Goal: Book appointment/travel/reservation

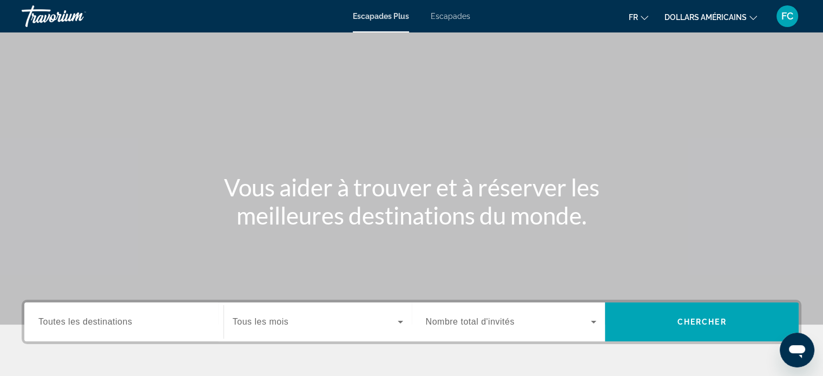
click at [140, 328] on input "Destination Toutes les destinations" at bounding box center [123, 322] width 171 height 13
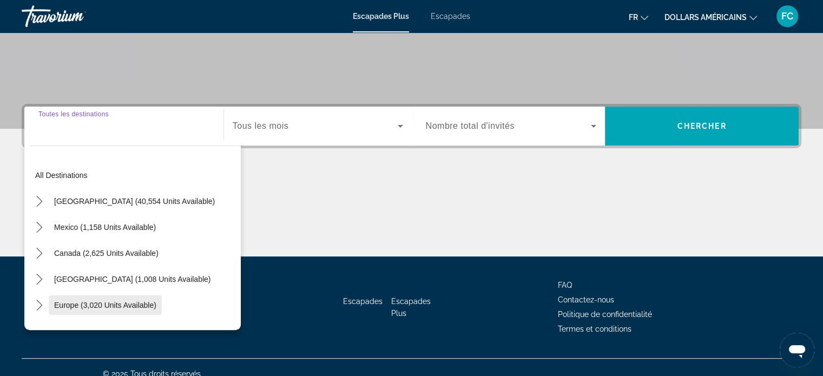
scroll to position [208, 0]
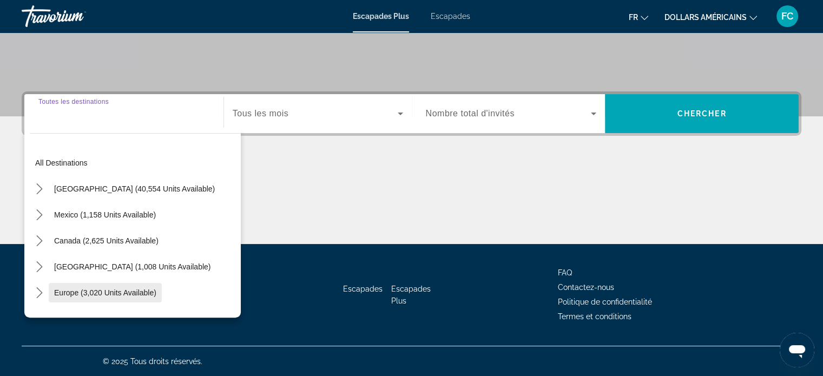
click at [111, 289] on span "Europe (3,020 units available)" at bounding box center [105, 292] width 102 height 9
type input "**********"
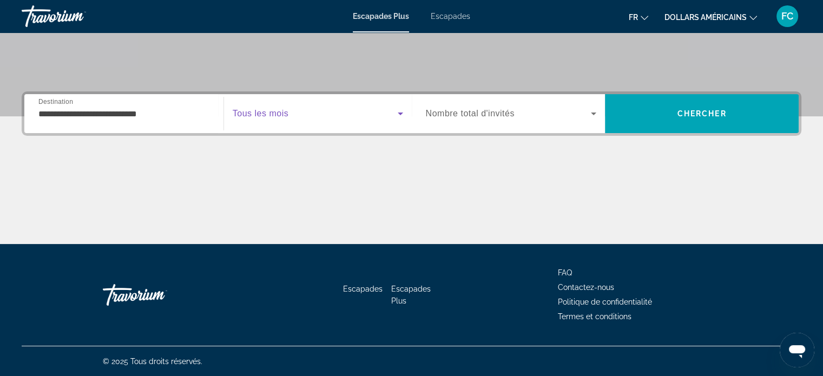
click at [402, 113] on icon "Widget de recherche" at bounding box center [400, 113] width 13 height 13
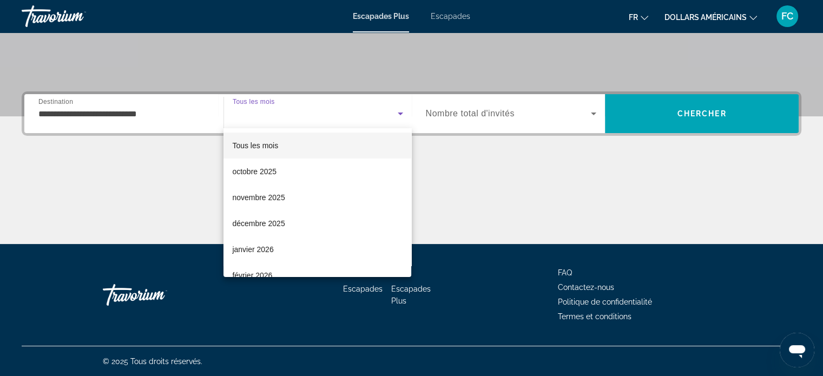
click at [592, 108] on div at bounding box center [411, 188] width 823 height 376
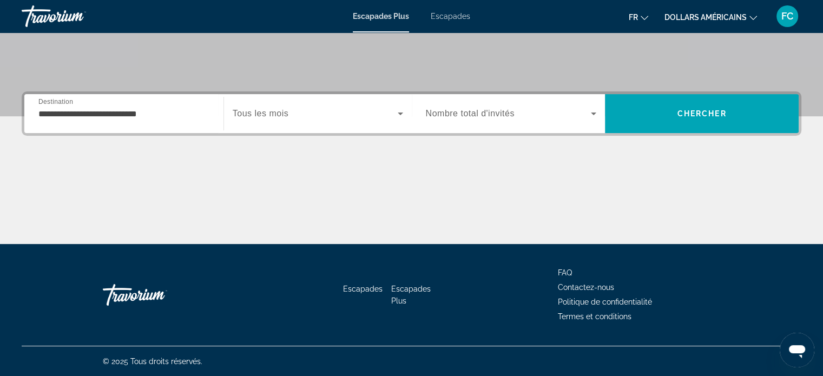
click at [592, 111] on icon "Widget de recherche" at bounding box center [593, 113] width 13 height 13
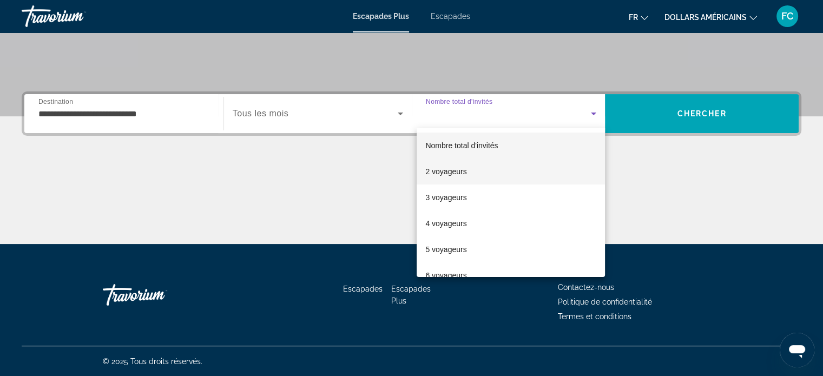
click at [451, 173] on font "2 voyageurs" at bounding box center [445, 171] width 41 height 9
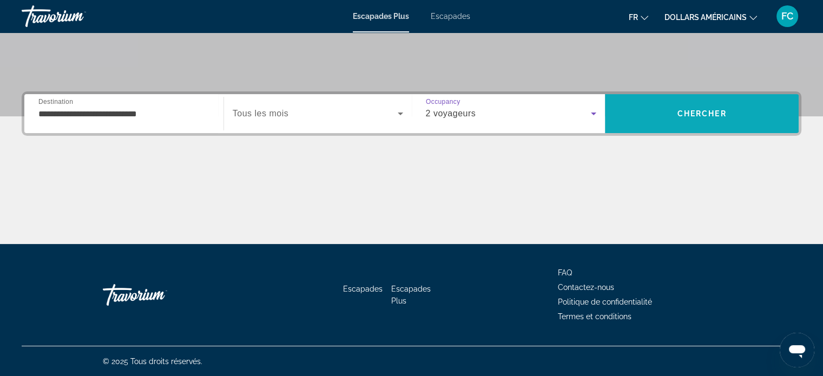
click at [696, 111] on span "Chercher" at bounding box center [701, 113] width 49 height 9
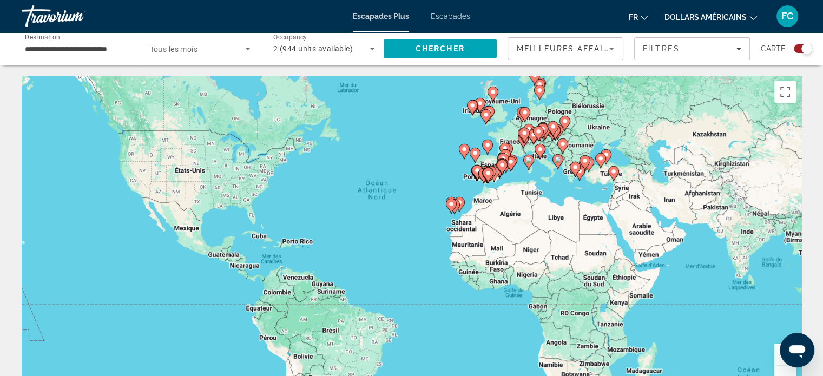
drag, startPoint x: 744, startPoint y: 346, endPoint x: 744, endPoint y: 324, distance: 22.2
click at [744, 324] on div "Pour activer le glissement avec le clavier, appuyez sur Alt+Entrée. Une fois ce…" at bounding box center [412, 238] width 780 height 325
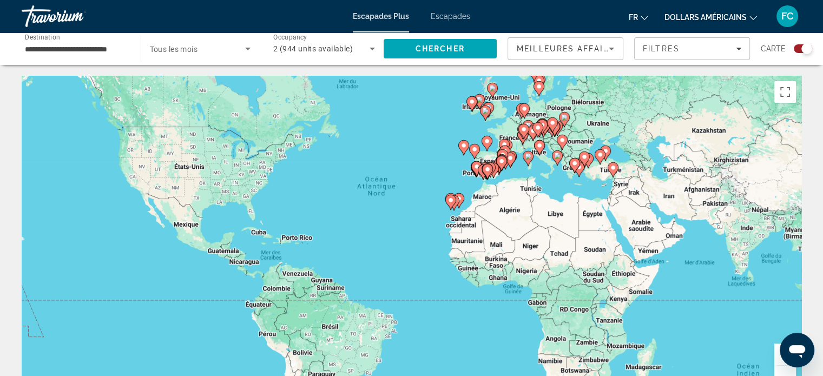
drag, startPoint x: 755, startPoint y: 337, endPoint x: 756, endPoint y: 295, distance: 41.2
click at [756, 295] on div "Pour activer le glissement avec le clavier, appuyez sur Alt+Entrée. Une fois ce…" at bounding box center [412, 238] width 780 height 325
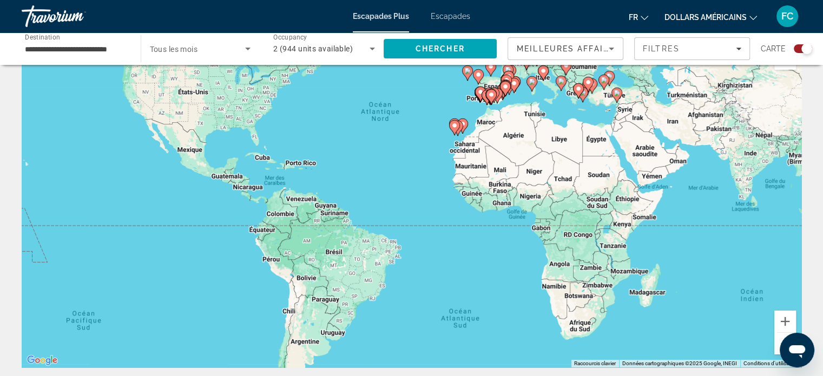
scroll to position [43, 0]
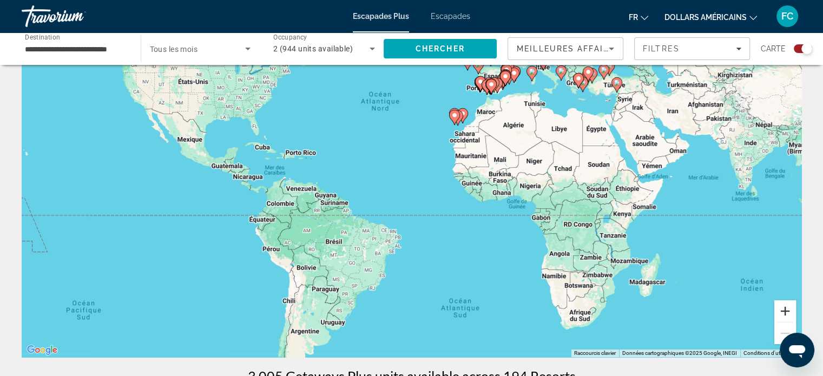
click at [782, 309] on button "Zoom avant" at bounding box center [785, 311] width 22 height 22
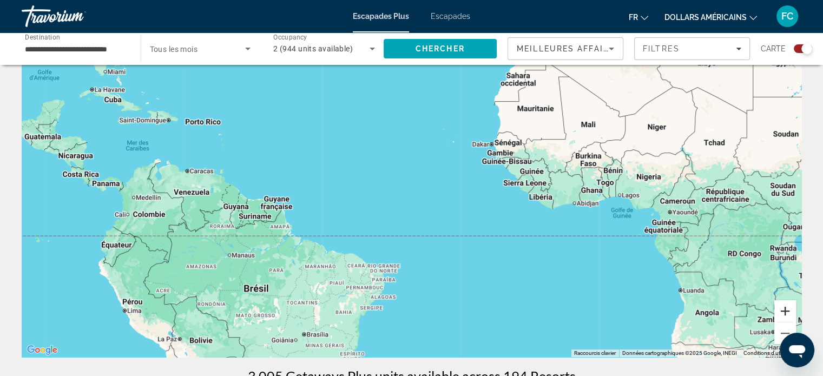
click at [783, 308] on button "Zoom avant" at bounding box center [785, 311] width 22 height 22
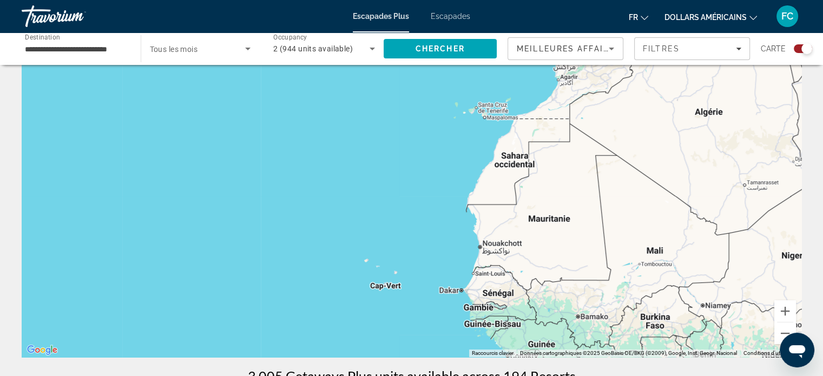
drag, startPoint x: 638, startPoint y: 171, endPoint x: 528, endPoint y: 367, distance: 225.1
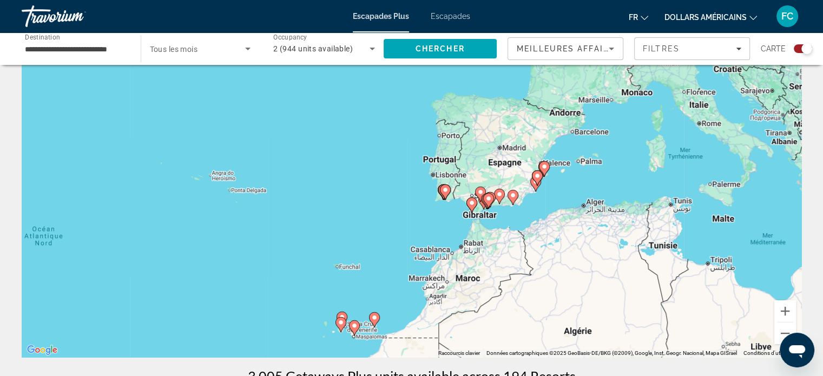
drag, startPoint x: 619, startPoint y: 87, endPoint x: 489, endPoint y: 306, distance: 255.0
click at [489, 306] on div "Pour activer le glissement avec le clavier, appuyez sur Alt+Entrée. Une fois ce…" at bounding box center [412, 194] width 780 height 325
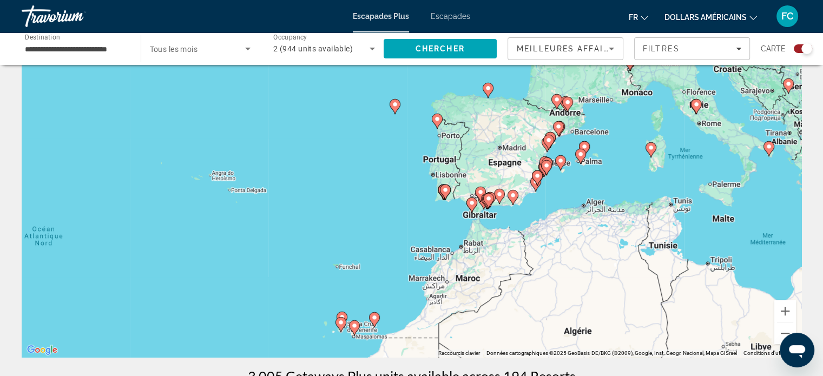
click at [537, 175] on image "Contenu principal" at bounding box center [537, 176] width 6 height 6
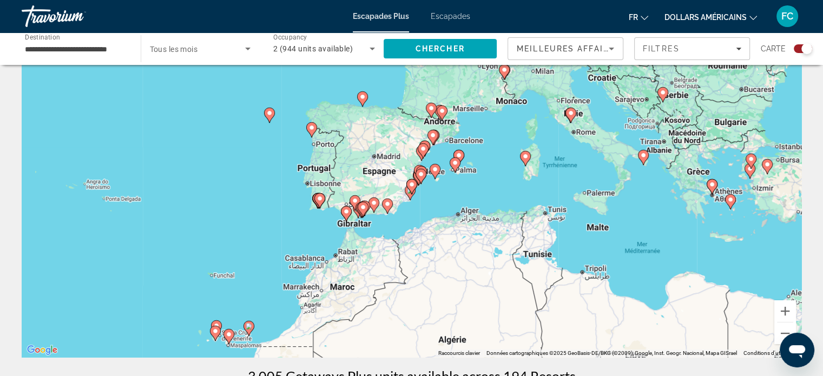
click at [411, 184] on image "Contenu principal" at bounding box center [411, 184] width 6 height 6
type input "**********"
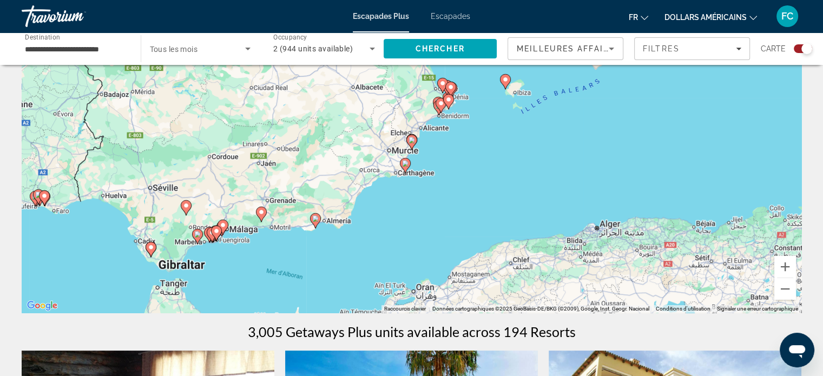
scroll to position [95, 0]
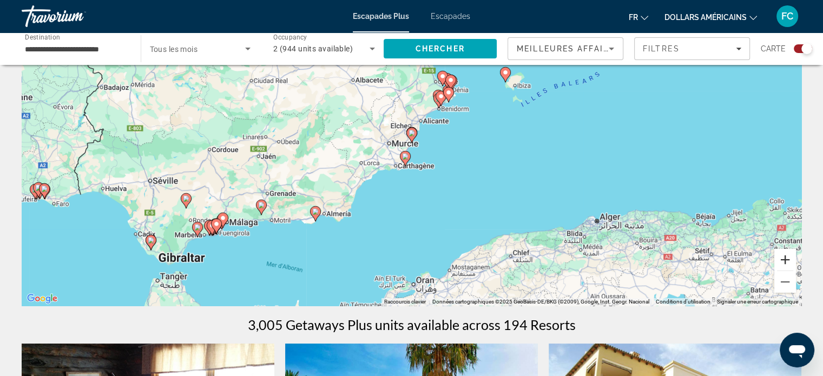
click at [788, 261] on button "Zoom avant" at bounding box center [785, 260] width 22 height 22
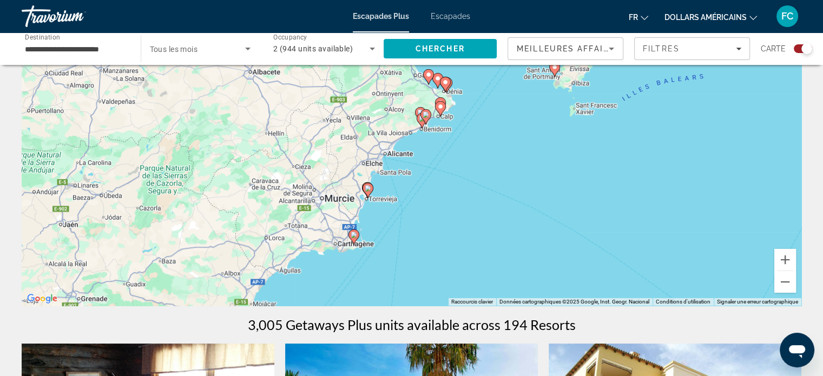
drag, startPoint x: 493, startPoint y: 190, endPoint x: 449, endPoint y: 245, distance: 71.1
click at [449, 245] on div "Pour activer le glissement avec le clavier, appuyez sur Alt+Entrée. Une fois ce…" at bounding box center [412, 143] width 780 height 325
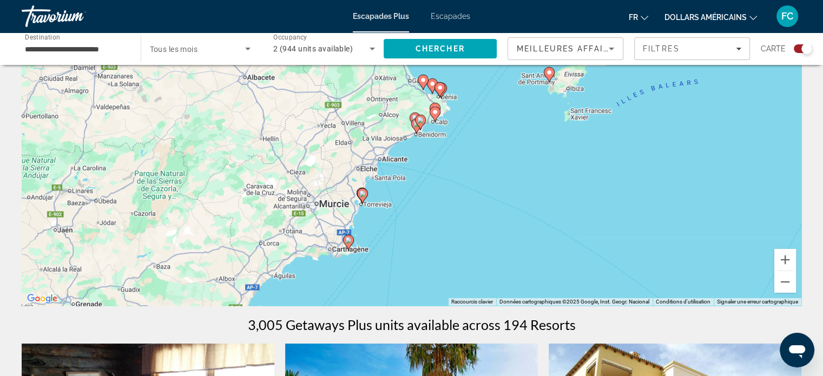
click at [361, 194] on image "Contenu principal" at bounding box center [362, 193] width 6 height 6
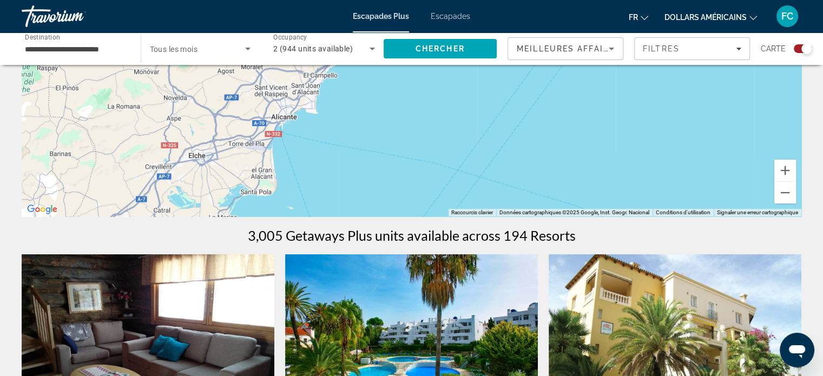
scroll to position [189, 0]
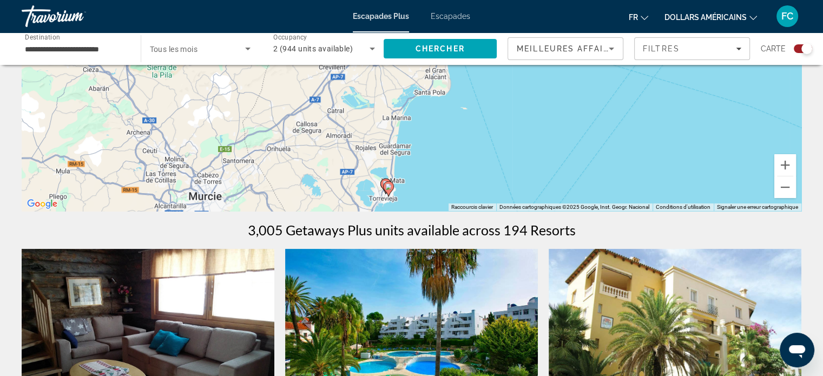
drag, startPoint x: 354, startPoint y: 175, endPoint x: 535, endPoint y: 76, distance: 206.1
click at [535, 76] on div "Pour activer le glissement avec le clavier, appuyez sur Alt+Entrée. Une fois ce…" at bounding box center [412, 48] width 780 height 325
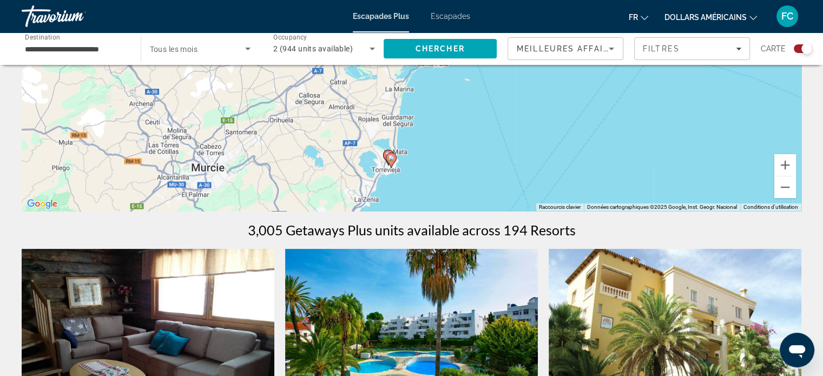
drag, startPoint x: 466, startPoint y: 158, endPoint x: 467, endPoint y: 125, distance: 33.0
click at [467, 125] on div "Pour activer le glissement avec le clavier, appuyez sur Alt+Entrée. Une fois ce…" at bounding box center [412, 48] width 780 height 325
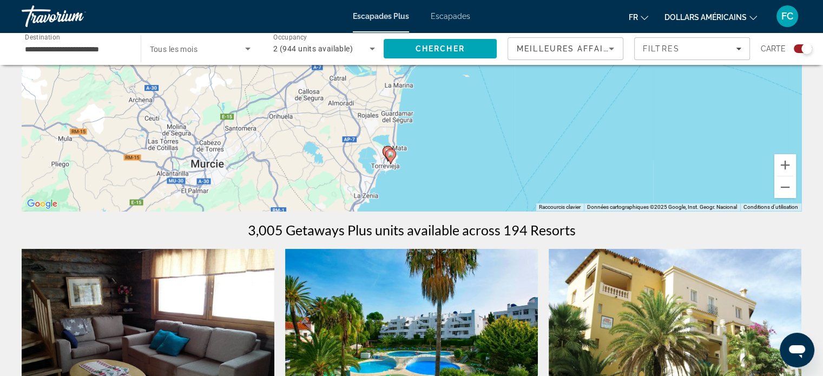
click at [391, 154] on image "Contenu principal" at bounding box center [390, 154] width 6 height 6
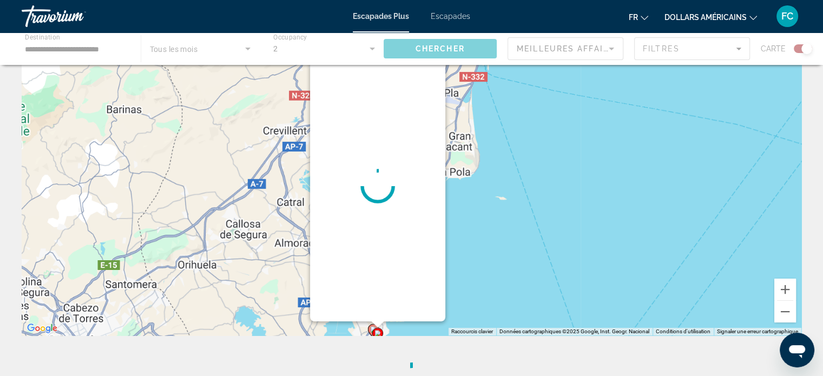
scroll to position [0, 0]
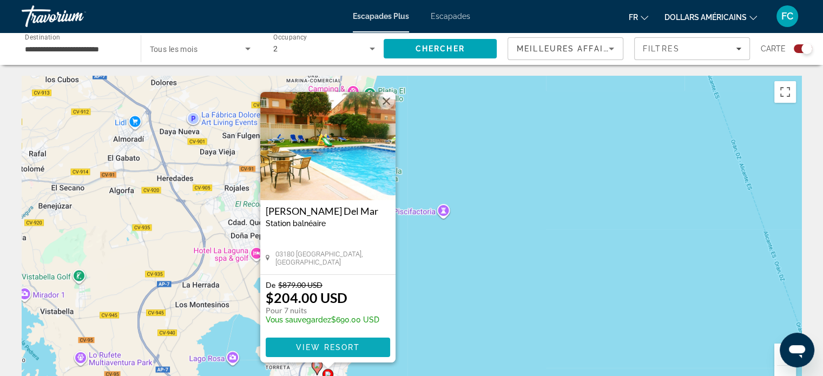
click at [315, 352] on span "Contenu principal" at bounding box center [328, 347] width 124 height 26
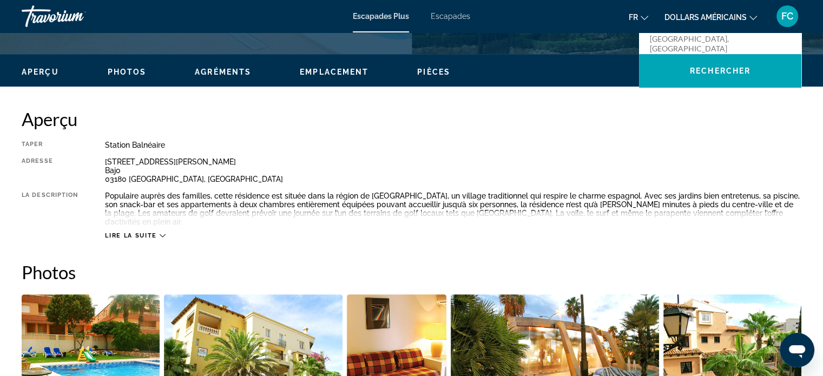
scroll to position [311, 0]
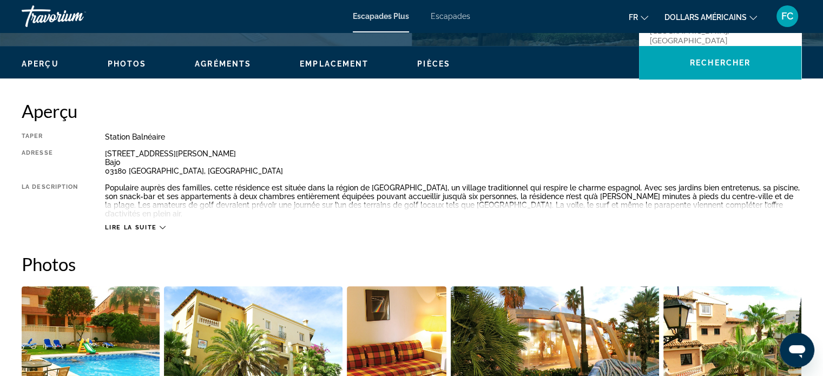
click at [163, 225] on icon "Contenu principal" at bounding box center [163, 228] width 6 height 6
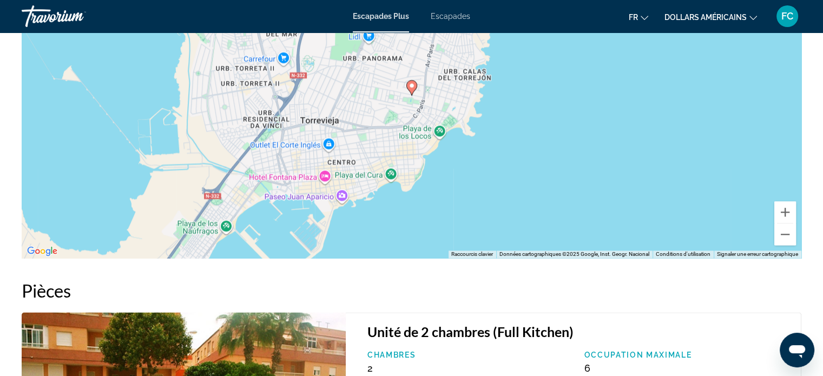
scroll to position [1555, 0]
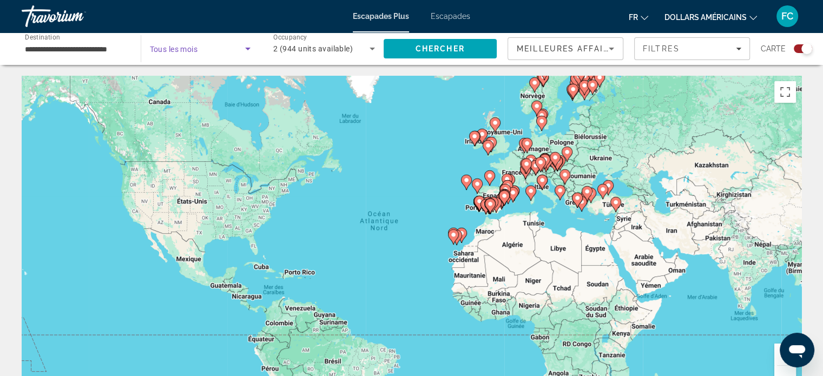
click at [251, 47] on icon "Search widget" at bounding box center [247, 48] width 13 height 13
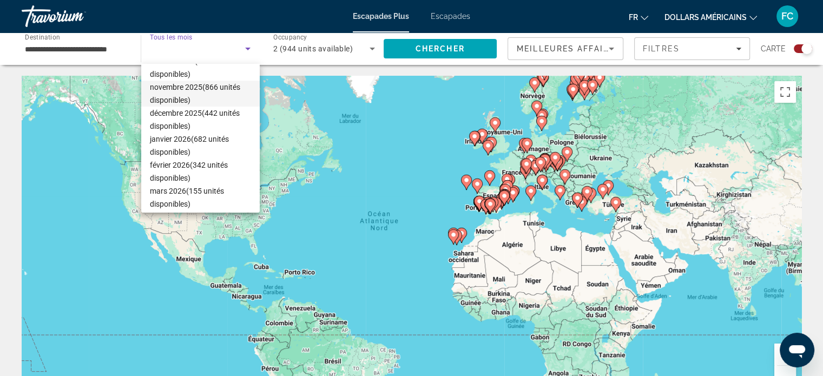
scroll to position [41, 0]
click at [169, 138] on font "janvier 2026" at bounding box center [170, 138] width 41 height 9
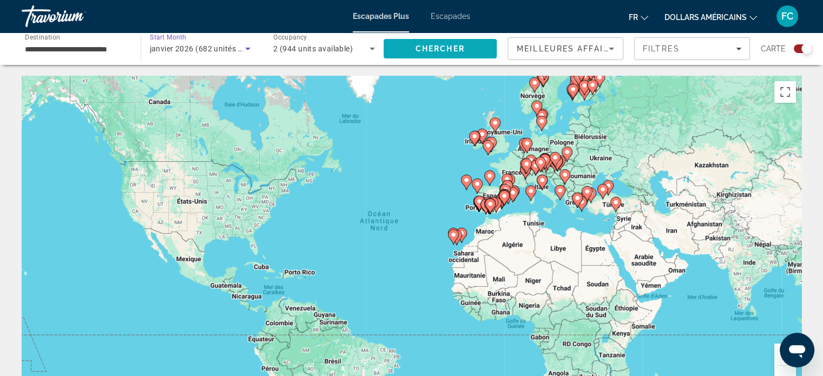
click at [454, 51] on span "Chercher" at bounding box center [440, 48] width 49 height 9
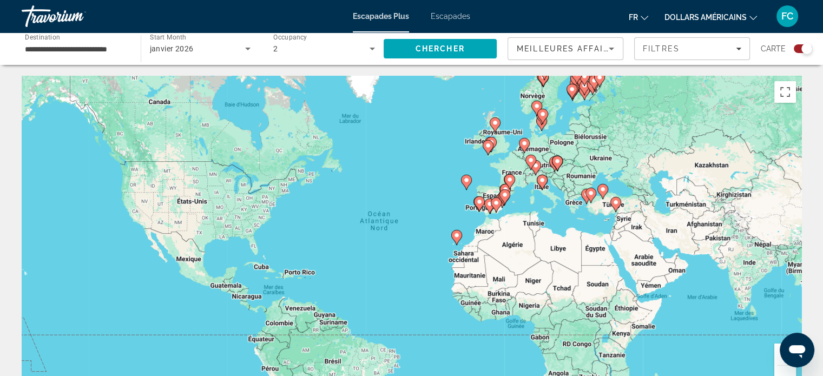
click at [504, 194] on image "Contenu principal" at bounding box center [505, 195] width 6 height 6
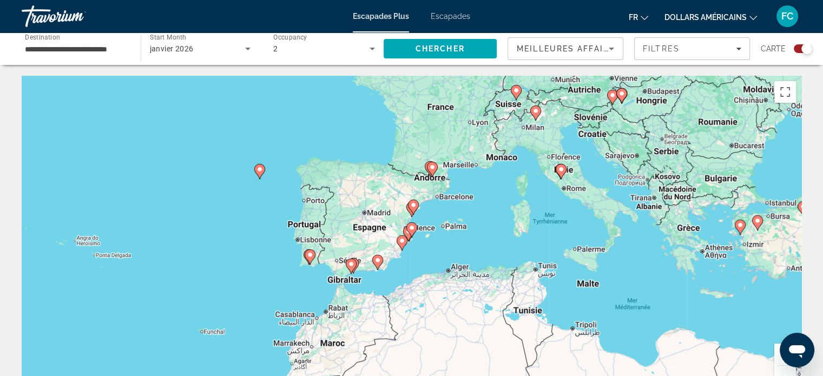
click at [412, 229] on image "Contenu principal" at bounding box center [411, 228] width 6 height 6
type input "**********"
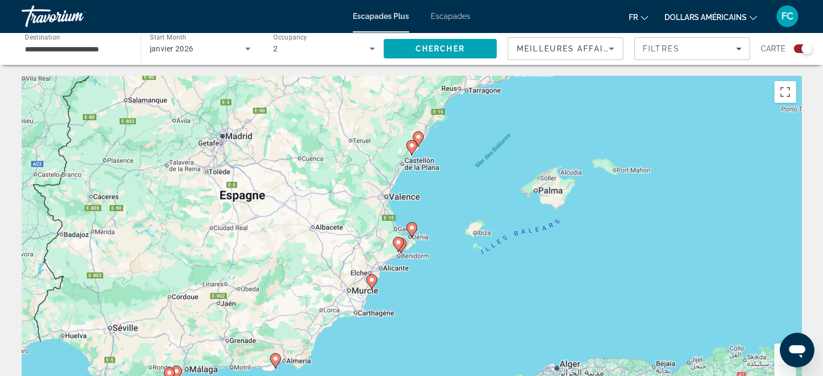
click at [371, 279] on image "Contenu principal" at bounding box center [371, 279] width 6 height 6
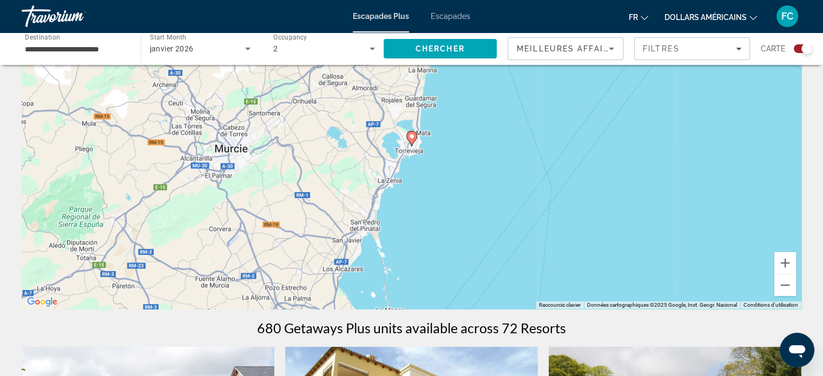
scroll to position [95, 0]
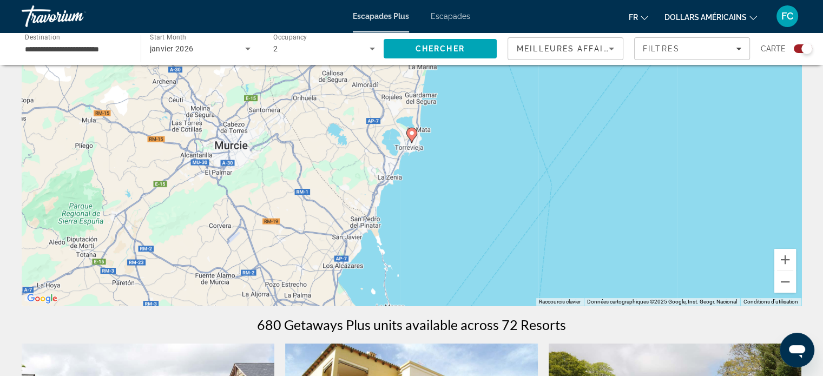
click at [411, 133] on image "Contenu principal" at bounding box center [411, 133] width 6 height 6
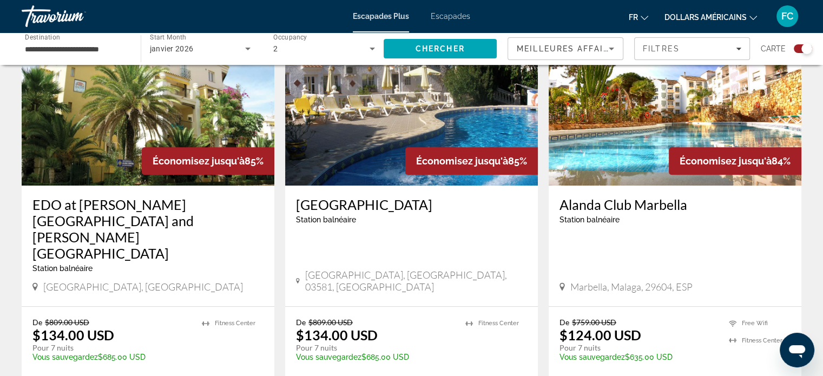
scroll to position [446, 0]
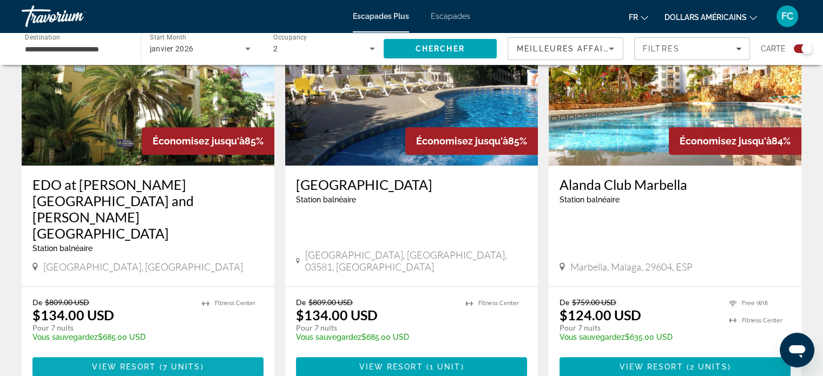
click at [121, 362] on span "View Resort" at bounding box center [124, 366] width 64 height 9
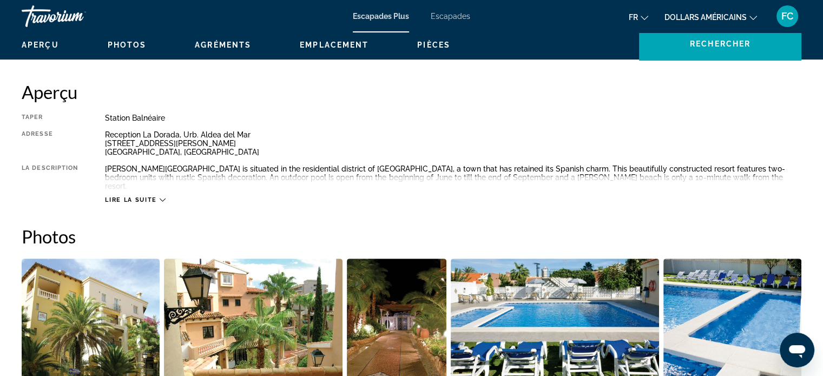
scroll to position [308, 0]
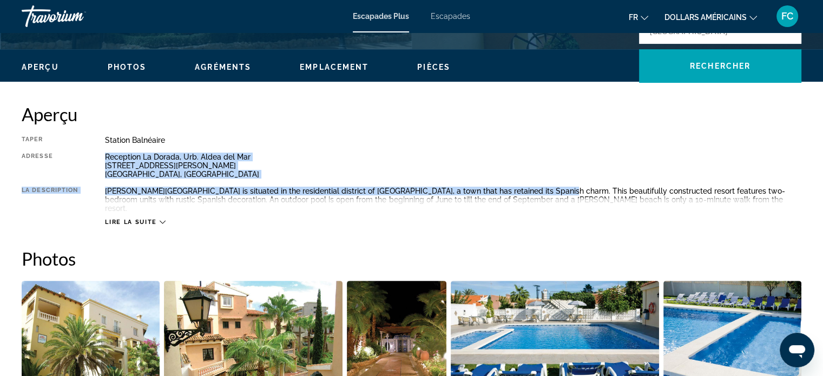
drag, startPoint x: 504, startPoint y: 157, endPoint x: 530, endPoint y: 200, distance: 50.0
click at [530, 200] on div "Taper Station balnéaire Tout inclus Pas tout compris Adresse Reception La Dorad…" at bounding box center [412, 181] width 780 height 90
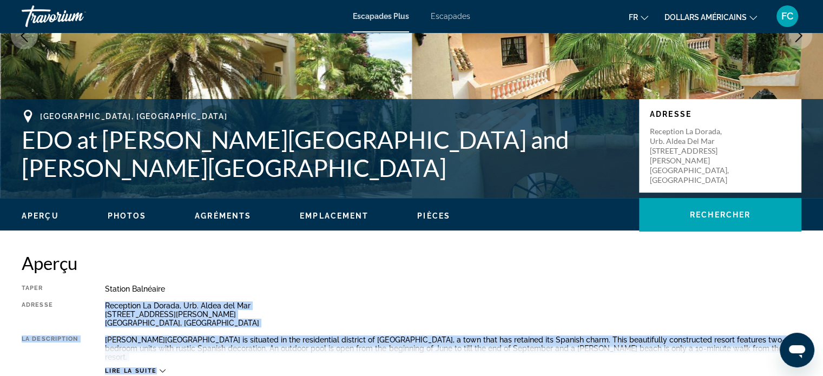
scroll to position [0, 0]
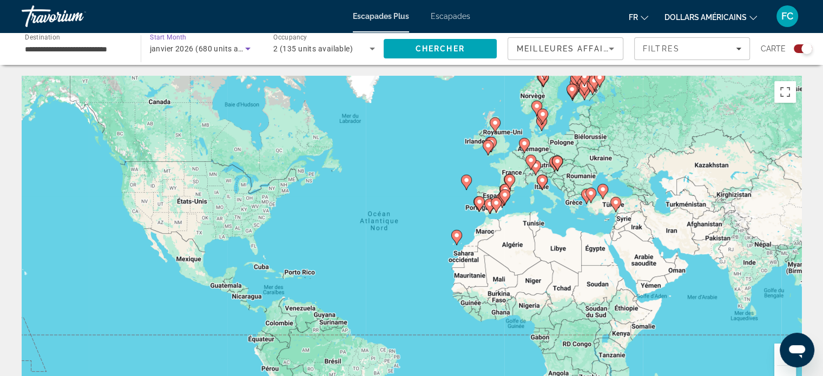
click at [253, 47] on icon "Search widget" at bounding box center [247, 48] width 13 height 13
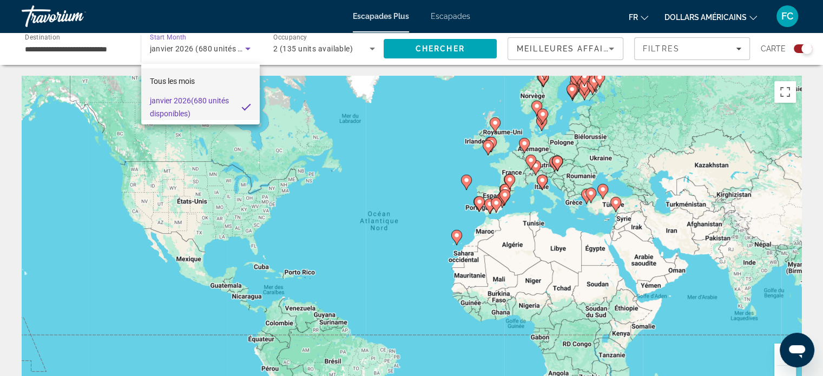
click at [214, 80] on mat-option "Tous les mois" at bounding box center [200, 81] width 118 height 26
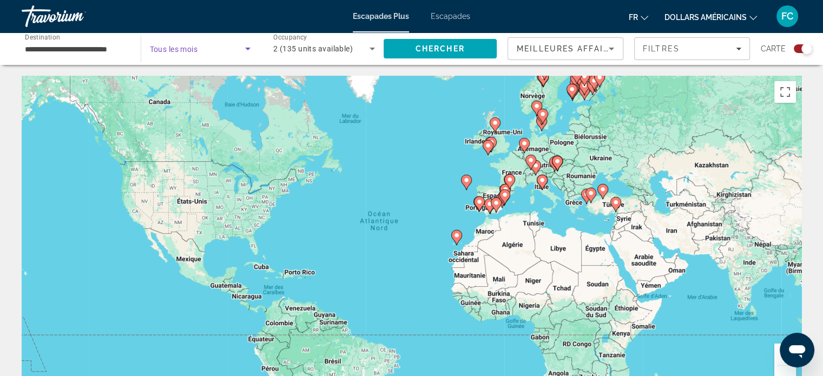
click at [247, 49] on icon "Search widget" at bounding box center [247, 49] width 5 height 3
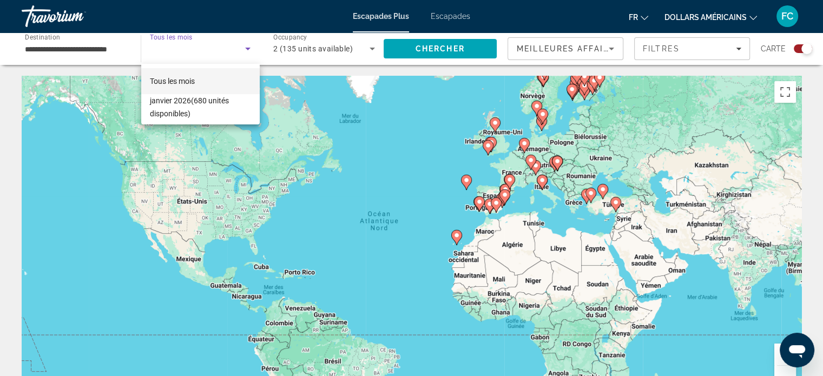
click at [190, 80] on font "Tous les mois" at bounding box center [172, 81] width 45 height 9
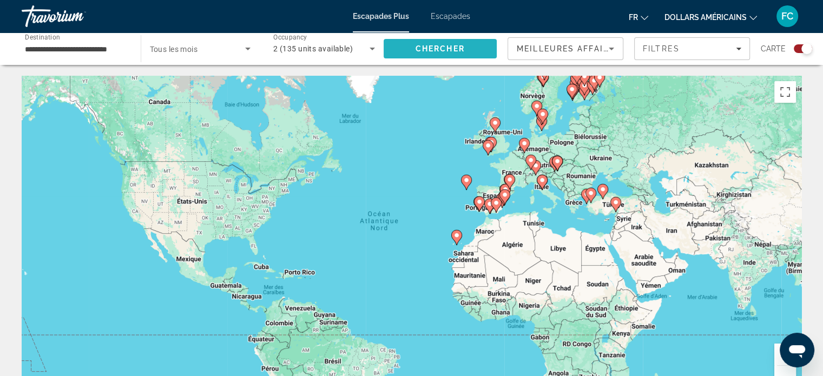
click at [398, 53] on span "Search" at bounding box center [441, 49] width 114 height 26
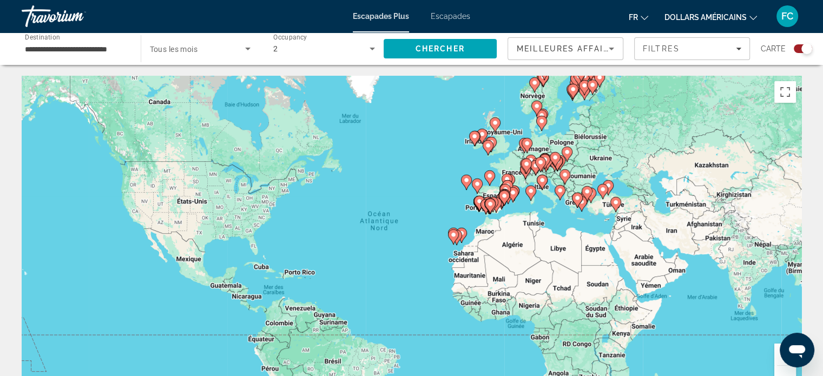
click at [249, 48] on icon "Search widget" at bounding box center [247, 49] width 5 height 3
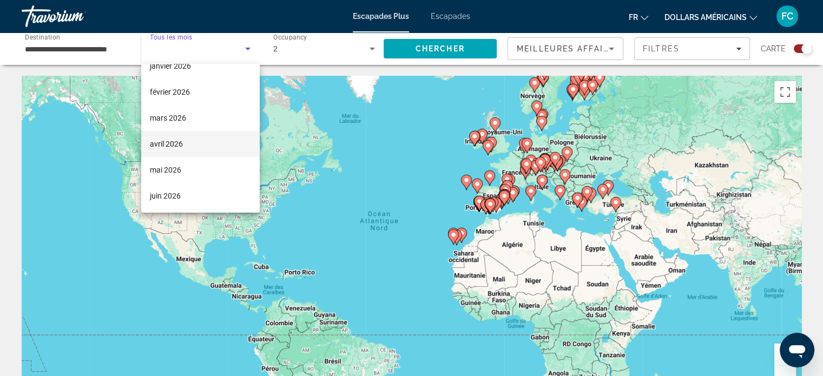
scroll to position [121, 0]
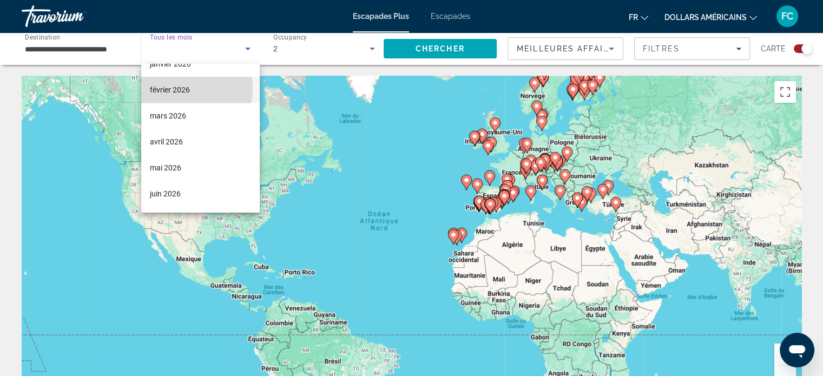
click at [176, 88] on font "février 2026" at bounding box center [170, 89] width 40 height 9
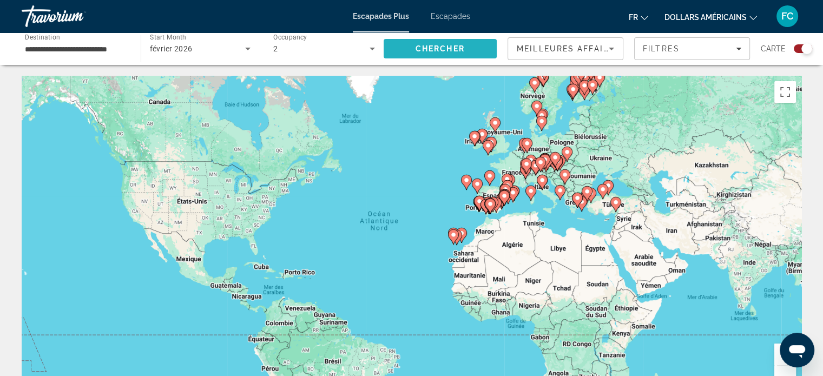
click at [420, 47] on span "Chercher" at bounding box center [440, 48] width 49 height 9
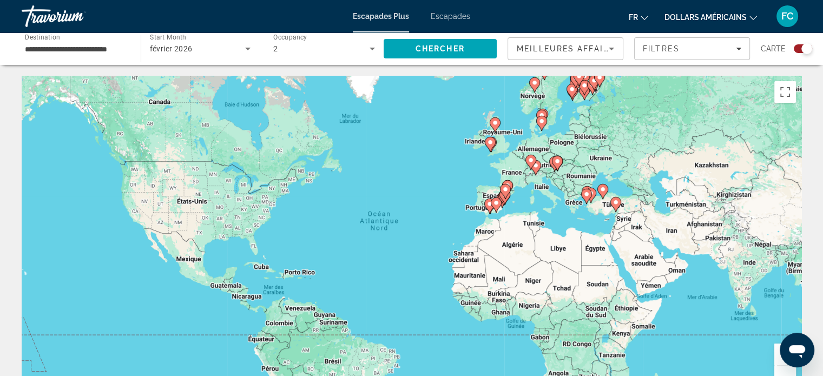
click at [500, 194] on gmp-advanced-marker "Contenu principal" at bounding box center [505, 191] width 11 height 16
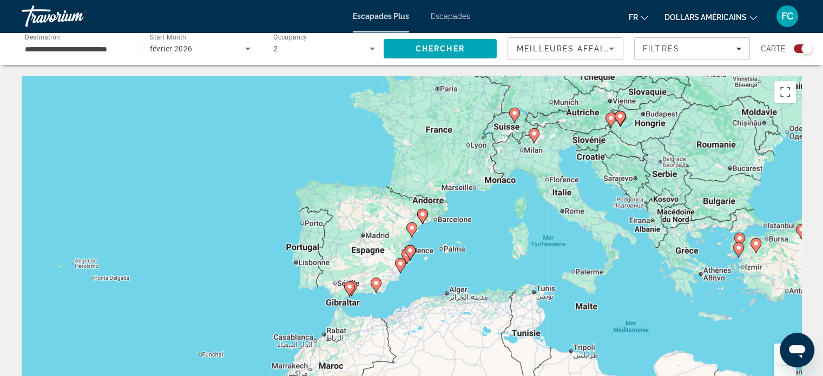
click at [410, 261] on gmp-advanced-marker "Contenu principal" at bounding box center [406, 256] width 11 height 16
type input "**********"
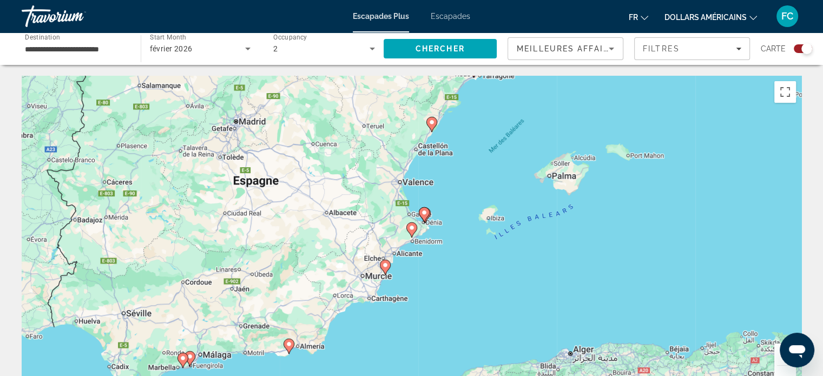
scroll to position [13, 0]
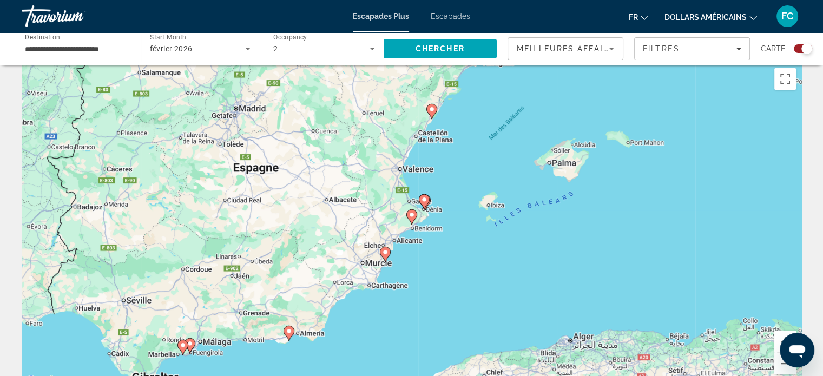
click at [386, 252] on image "Contenu principal" at bounding box center [385, 252] width 6 height 6
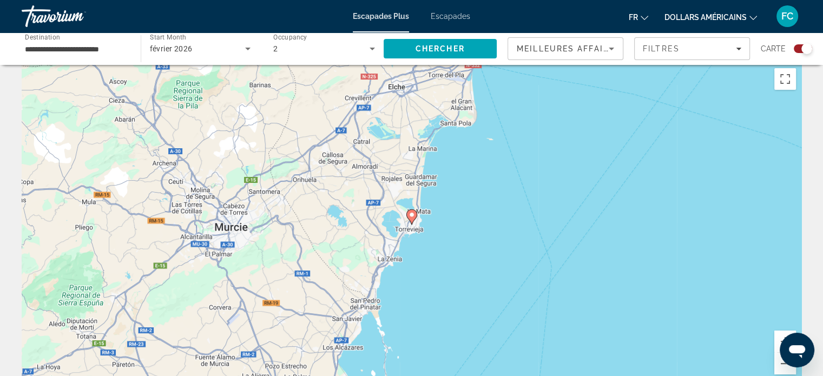
click at [411, 213] on image "Contenu principal" at bounding box center [411, 215] width 6 height 6
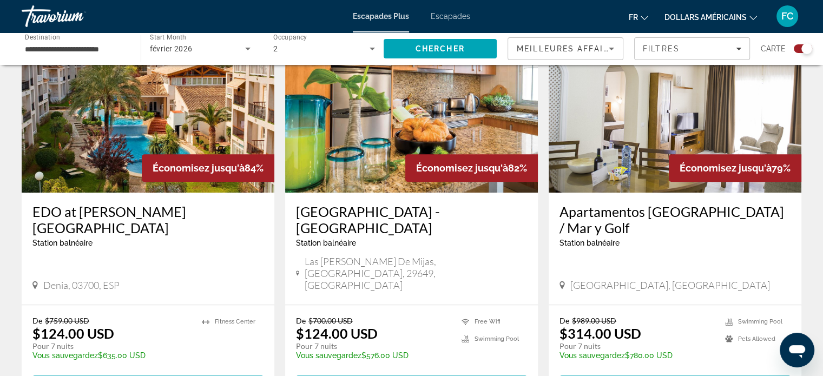
scroll to position [866, 0]
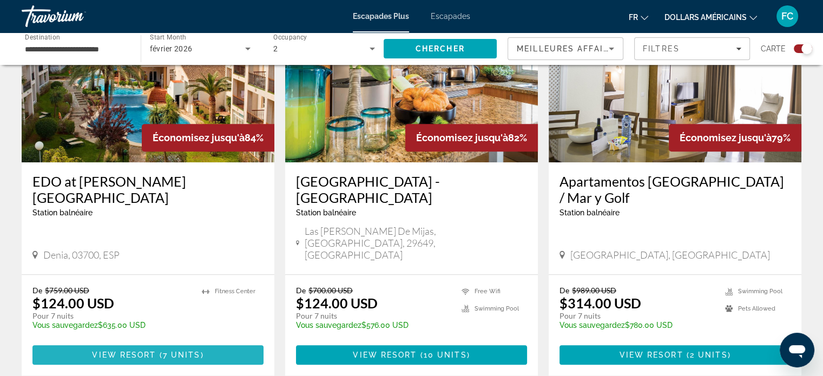
click at [133, 351] on span "View Resort" at bounding box center [124, 355] width 64 height 9
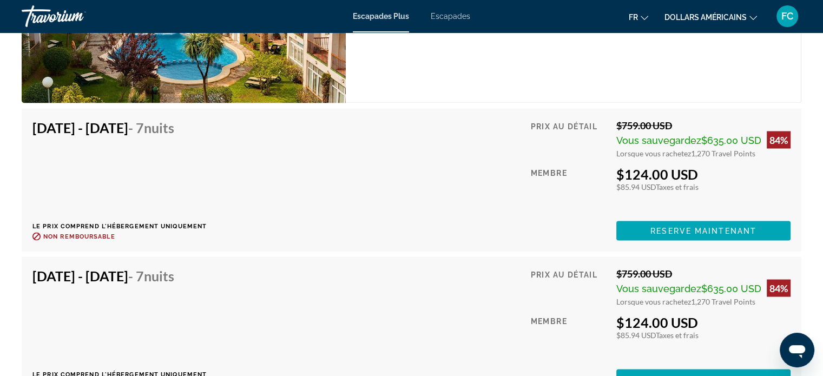
scroll to position [1946, 0]
